Goal: Communication & Community: Answer question/provide support

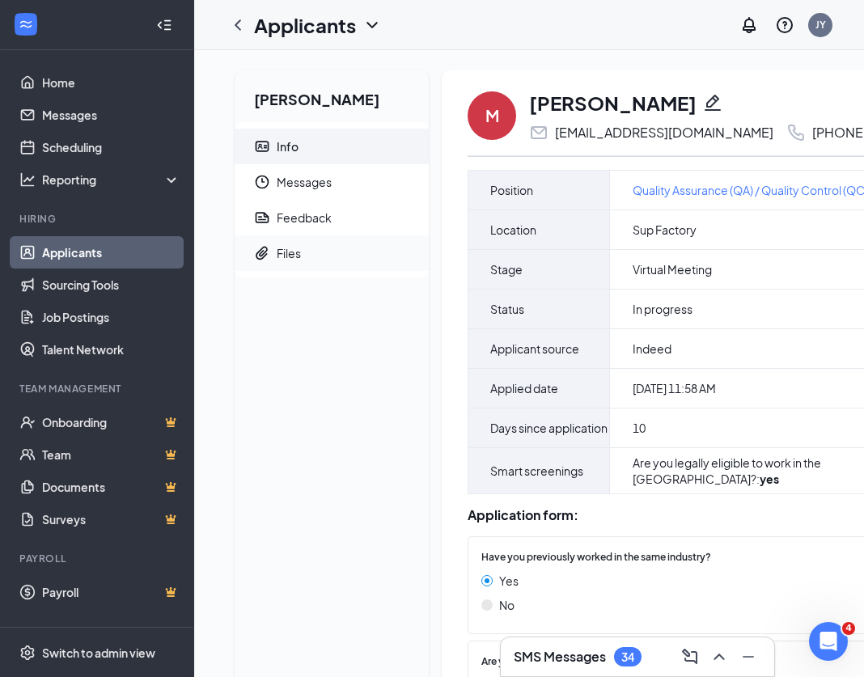
click at [291, 251] on div "Files" at bounding box center [289, 253] width 24 height 16
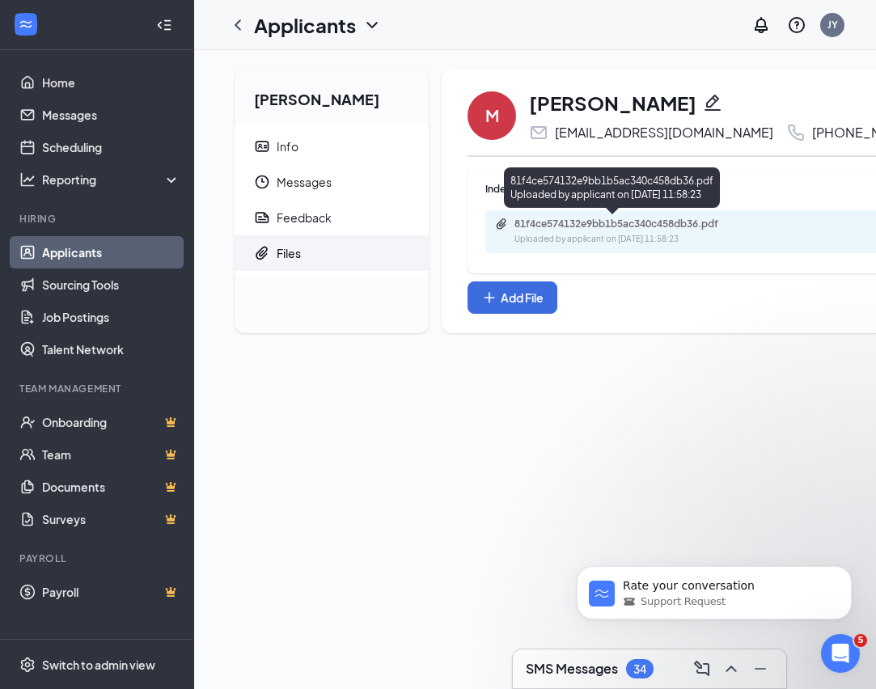
click at [622, 227] on div "81f4ce574132e9bb1b5ac340c458db36.pdf" at bounding box center [628, 224] width 227 height 13
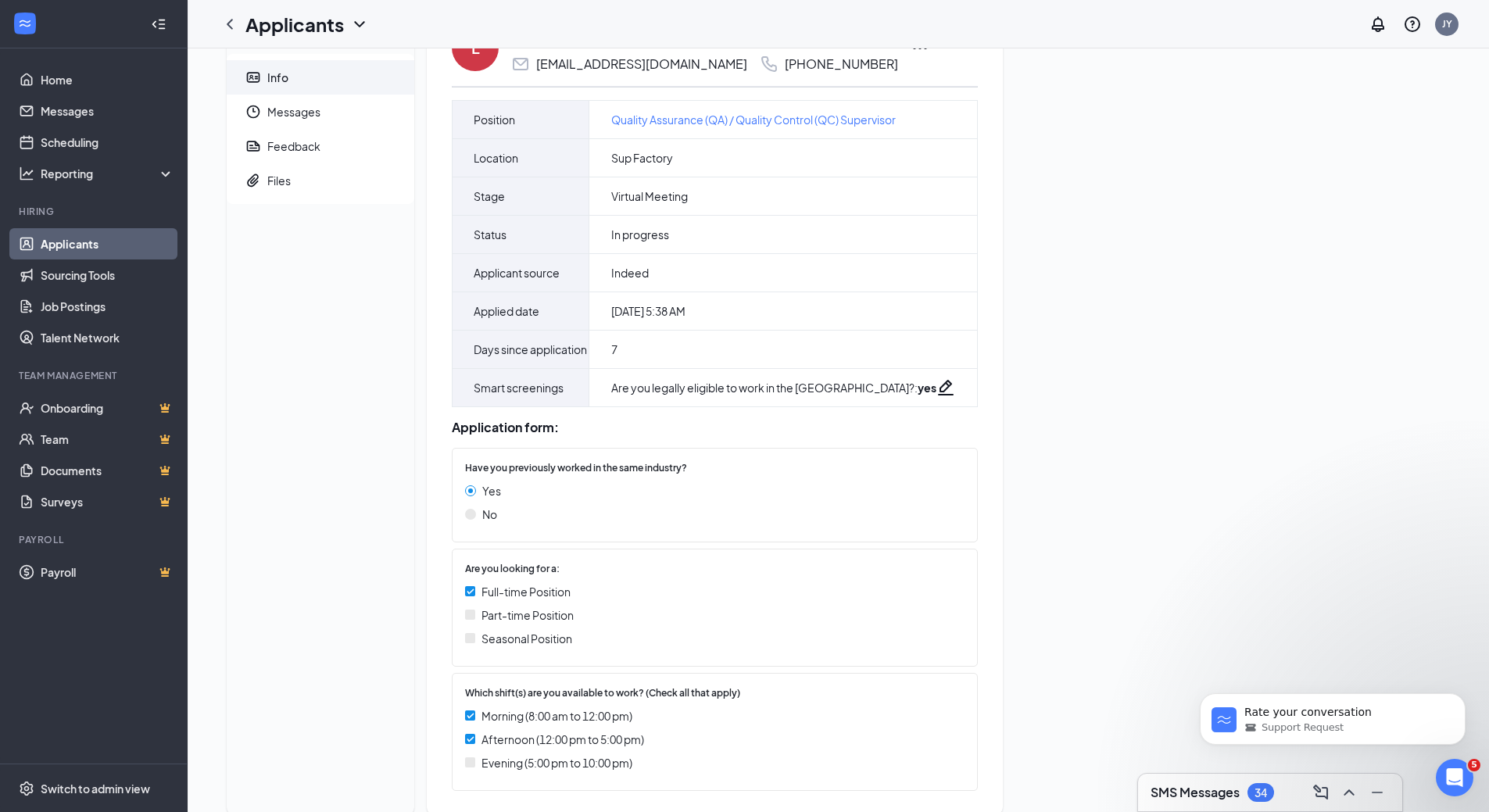
scroll to position [118, 0]
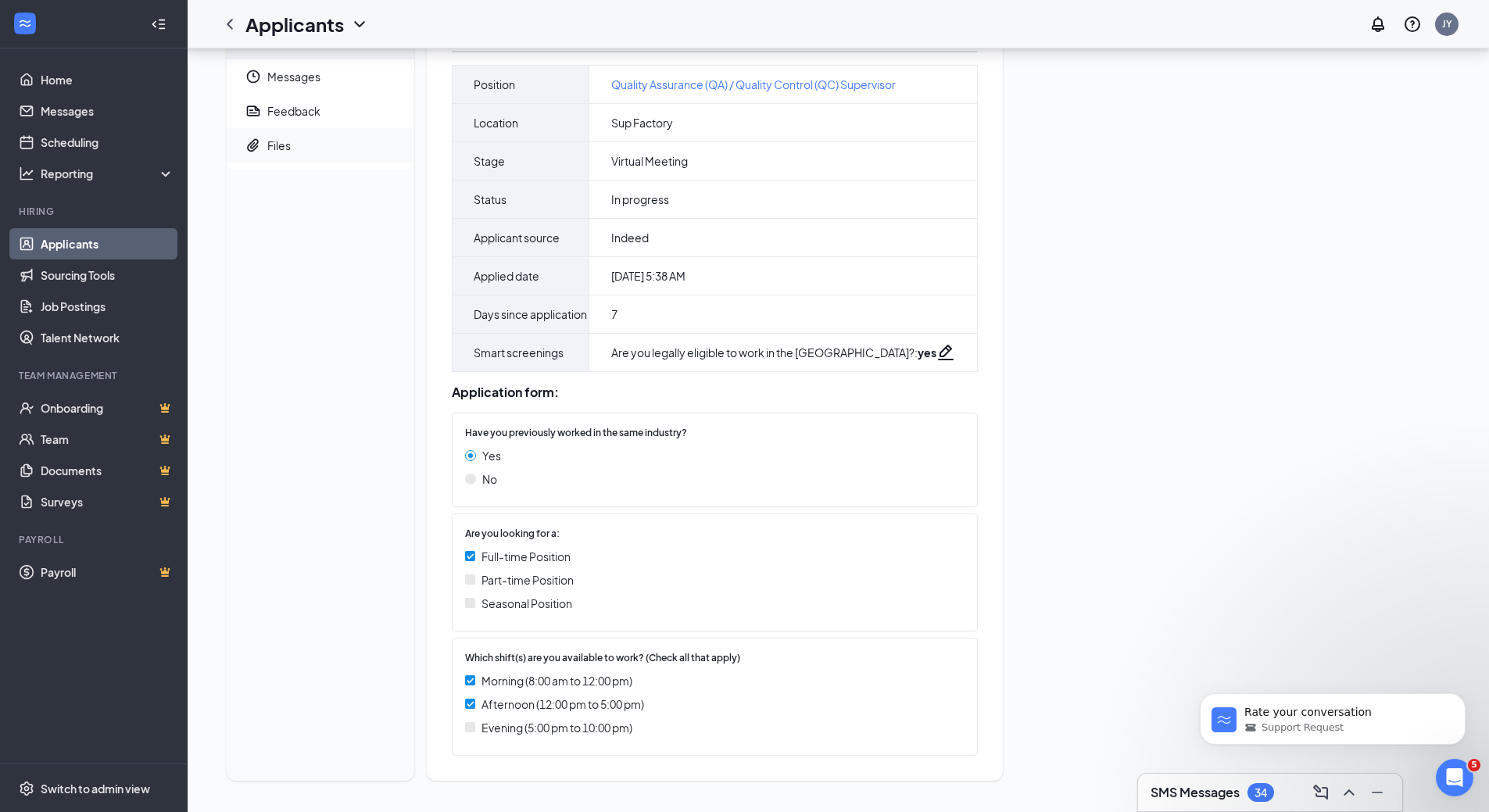
click at [275, 137] on div "Files" at bounding box center [279, 145] width 23 height 15
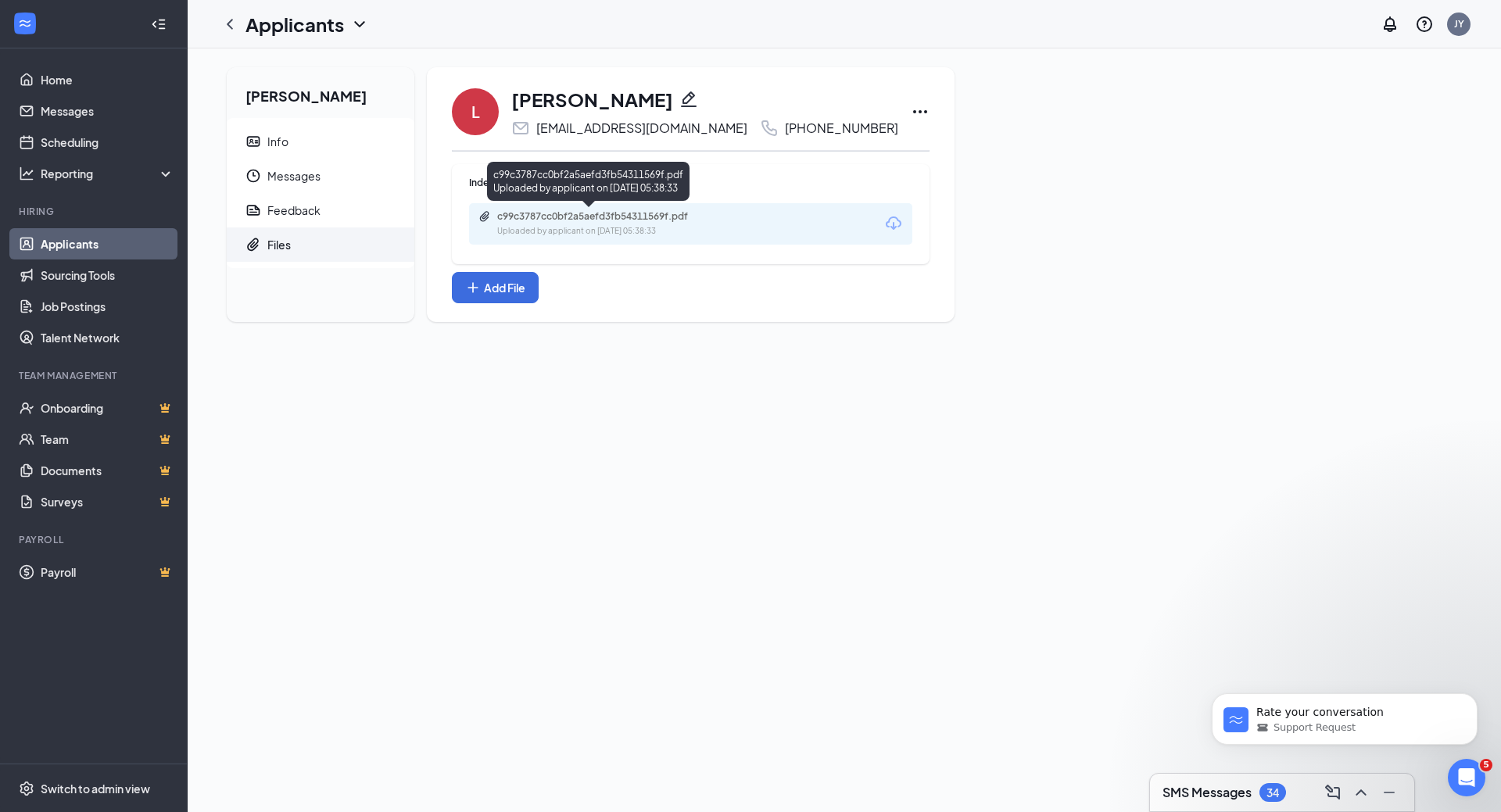
click at [613, 217] on div "c99c3787cc0bf2a5aefd3fb54311569f.pdf" at bounding box center [607, 216] width 219 height 13
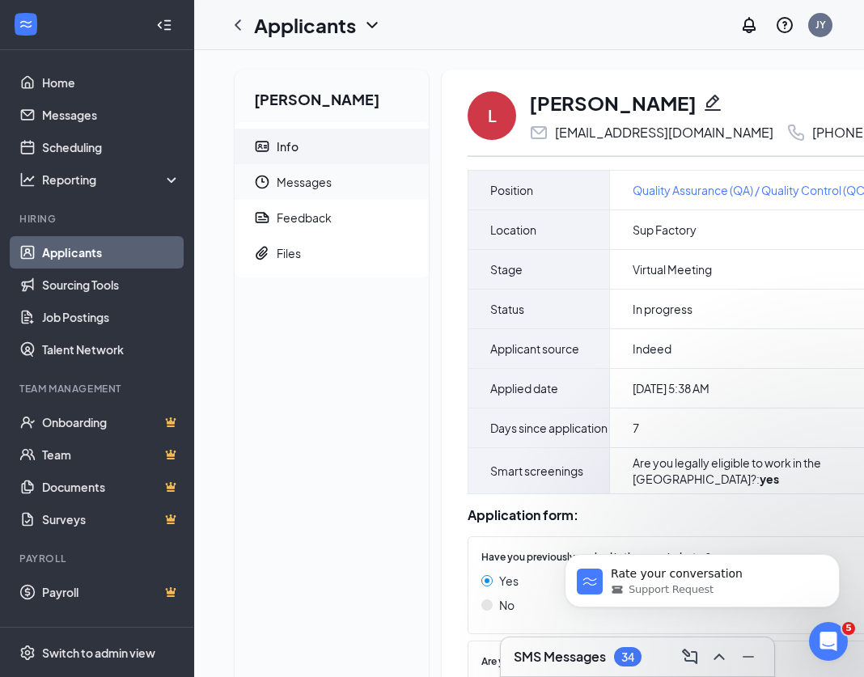
click at [312, 179] on span "Messages" at bounding box center [346, 182] width 139 height 36
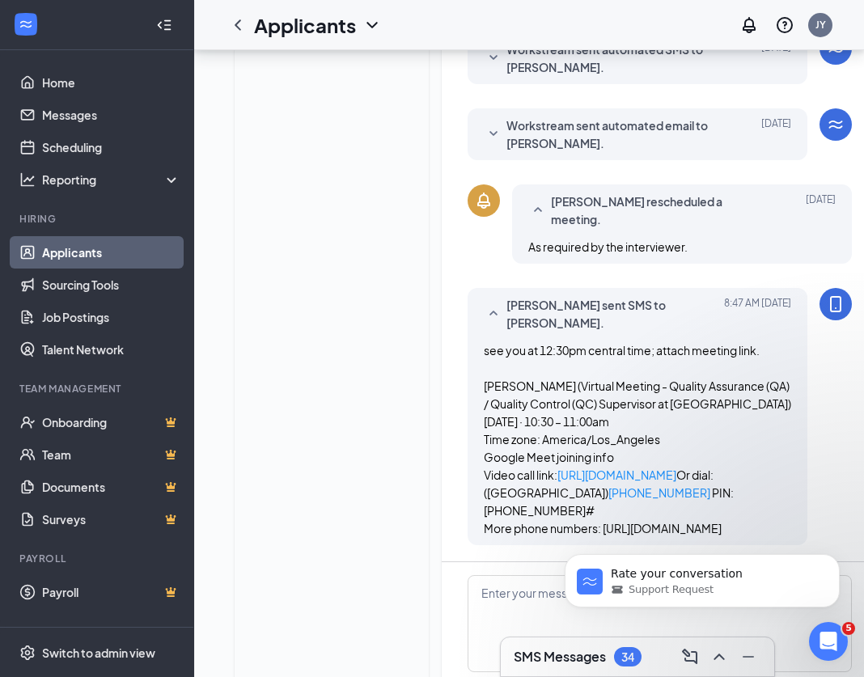
scroll to position [710, 0]
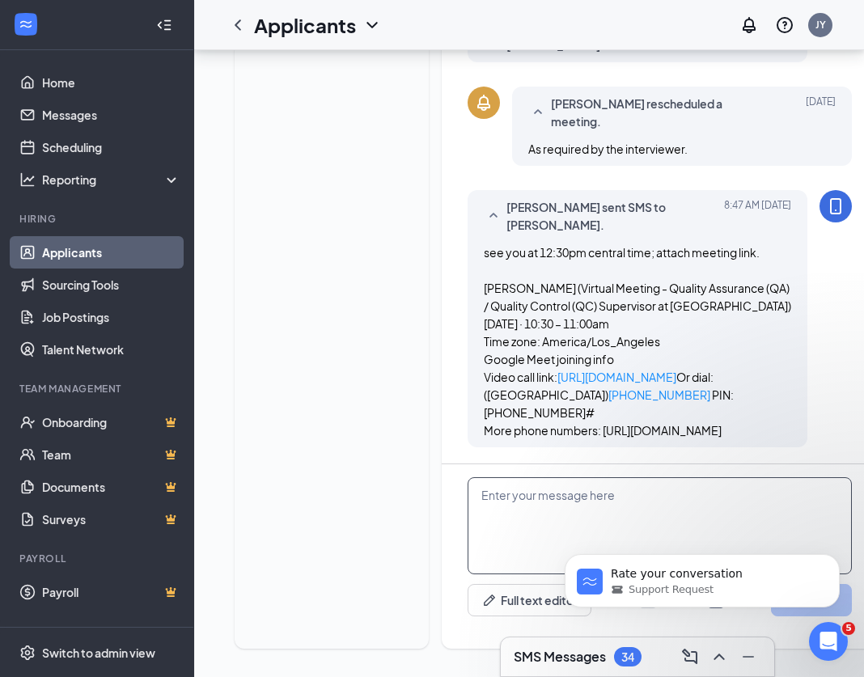
click at [626, 481] on textarea at bounding box center [660, 525] width 384 height 97
type textarea "hello [PERSON_NAME]; are you able to attend the interview?"
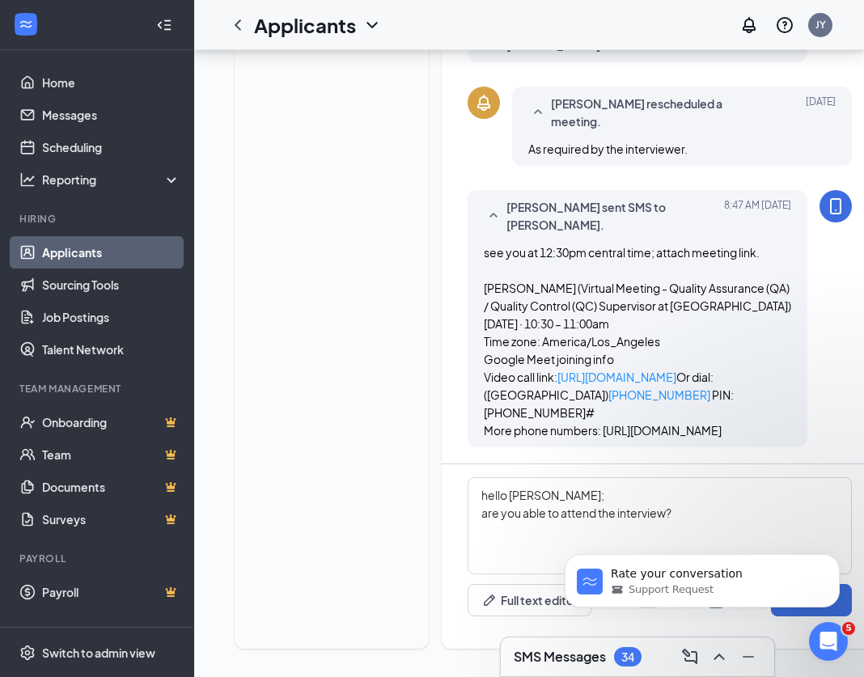
click at [840, 588] on div "Rate your conversation Support Request" at bounding box center [703, 506] width 298 height 202
click at [838, 562] on icon "Dismiss notification" at bounding box center [835, 558] width 9 height 9
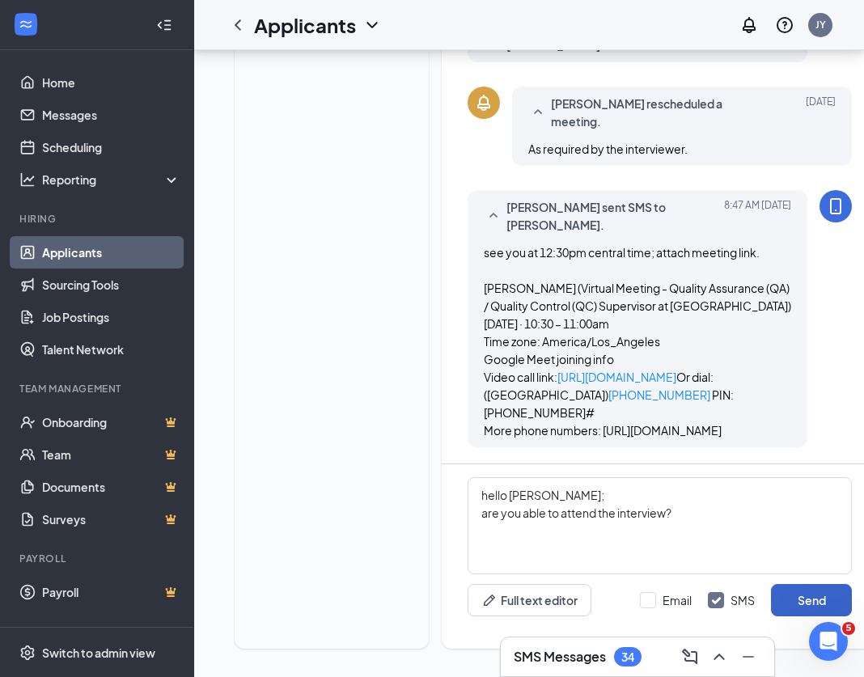
click at [841, 584] on button "Send" at bounding box center [811, 600] width 81 height 32
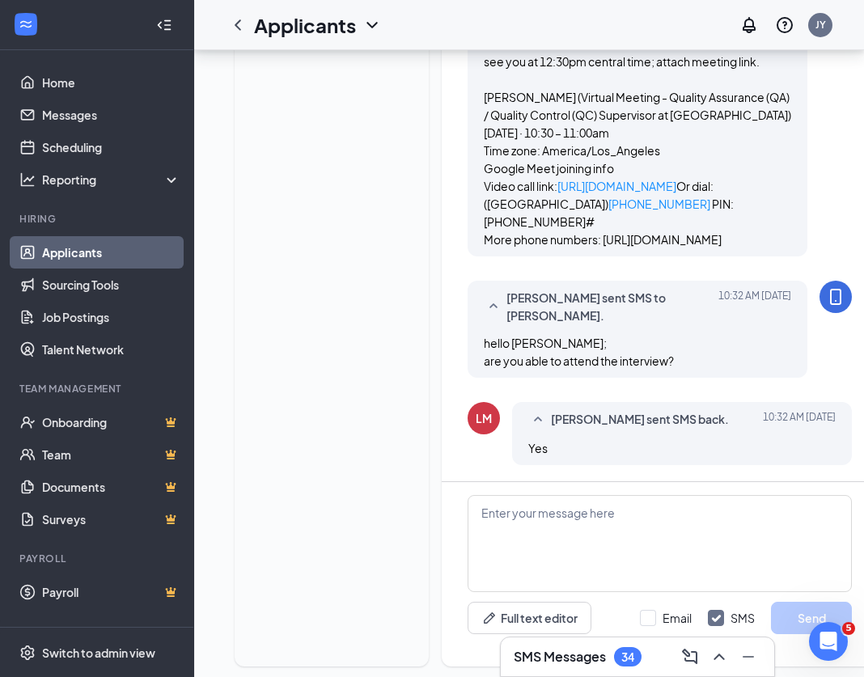
scroll to position [918, 0]
